Goal: Task Accomplishment & Management: Complete application form

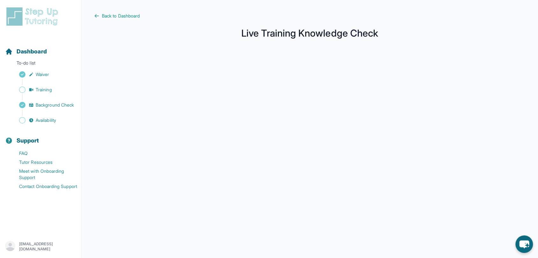
scroll to position [81, 0]
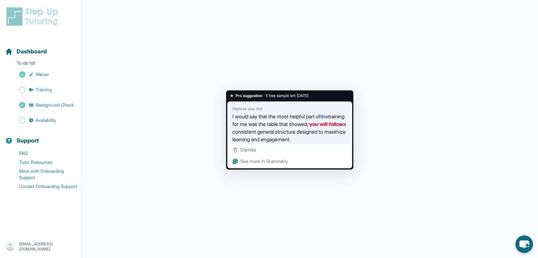
click at [307, 128] on strong ", you will follow" at bounding box center [325, 124] width 36 height 8
click at [261, 140] on span "a consistent general structure designed to maximize learning and engagement." at bounding box center [288, 131] width 113 height 23
click at [265, 125] on span "training for me was the table that showed" at bounding box center [288, 120] width 112 height 16
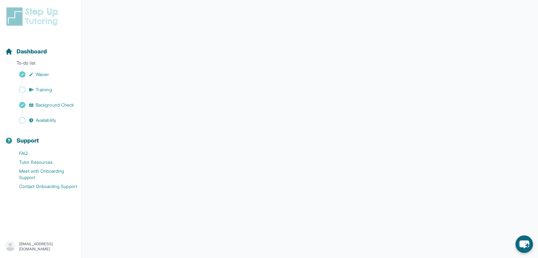
scroll to position [63, 0]
click at [108, 14] on span "Back to Dashboard" at bounding box center [121, 16] width 38 height 6
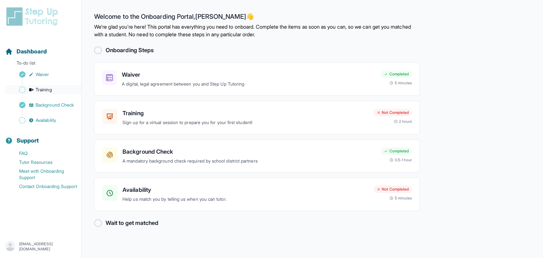
click at [36, 89] on span "Training" at bounding box center [44, 90] width 16 height 6
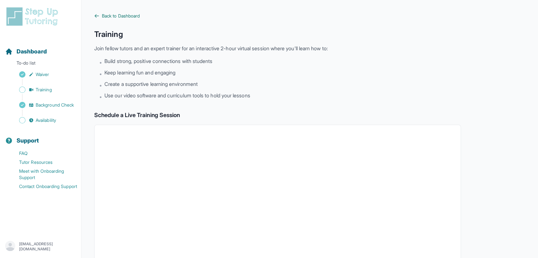
click at [99, 15] on icon at bounding box center [96, 15] width 5 height 5
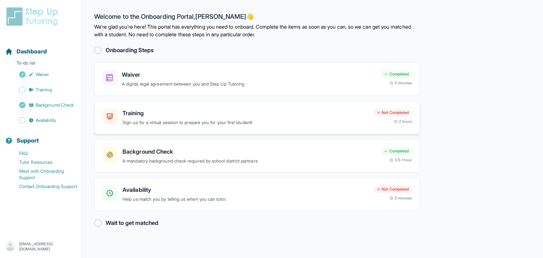
click at [153, 130] on div "Training Sign up for a virtual session to prepare you for your first student! N…" at bounding box center [257, 117] width 326 height 33
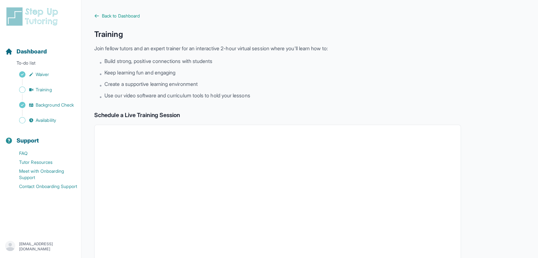
click at [91, 17] on main "Back to Dashboard Training Join fellow tutors and an expert trainer for an inte…" at bounding box center [309, 224] width 456 height 448
click at [98, 17] on icon at bounding box center [96, 15] width 5 height 5
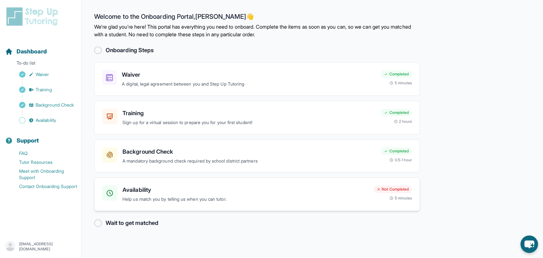
drag, startPoint x: 185, startPoint y: 190, endPoint x: 175, endPoint y: 195, distance: 11.7
click at [175, 195] on div "Availability Help us match you by telling us when you can tutor." at bounding box center [246, 195] width 246 height 18
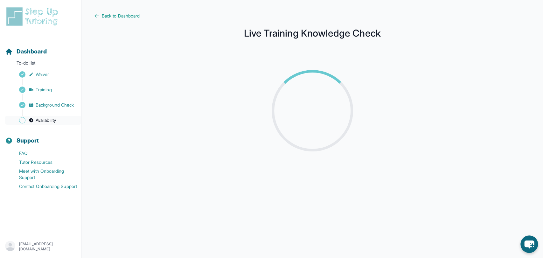
click at [40, 120] on span "Availability" at bounding box center [46, 120] width 20 height 6
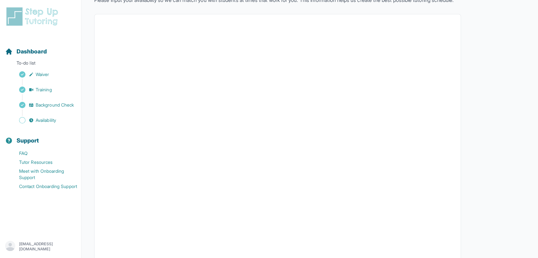
scroll to position [47, 0]
